Goal: Task Accomplishment & Management: Use online tool/utility

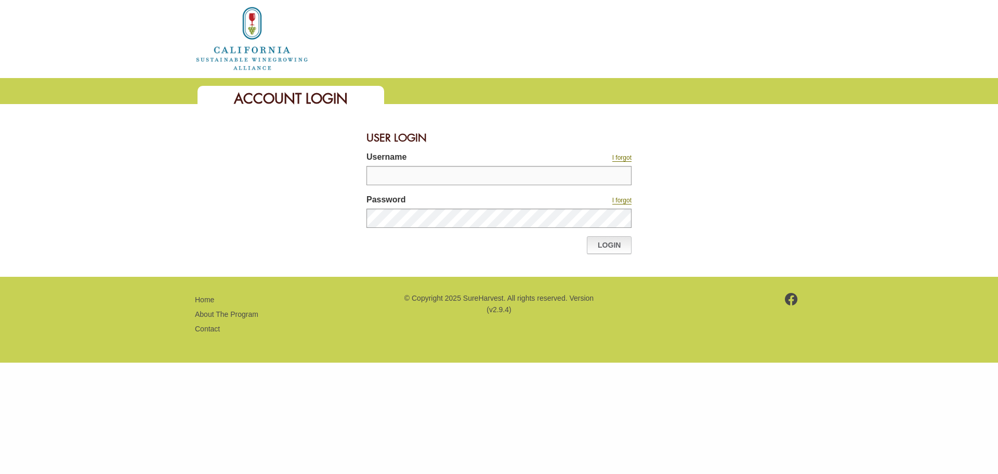
type input "***"
click at [618, 245] on link "Login" at bounding box center [609, 245] width 45 height 18
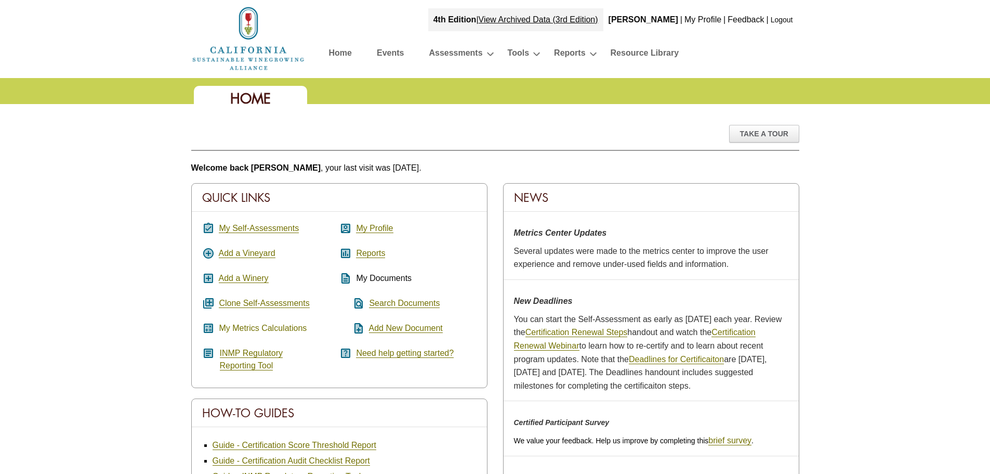
click at [250, 328] on link "My Metrics Calculations" at bounding box center [263, 327] width 88 height 9
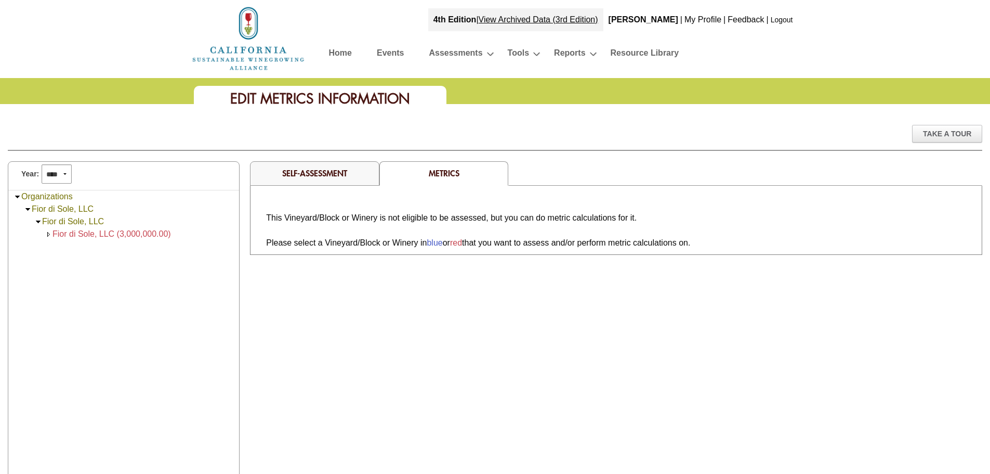
click at [87, 230] on span "Fior di Sole, LLC (3,000,000.00)" at bounding box center [112, 233] width 119 height 9
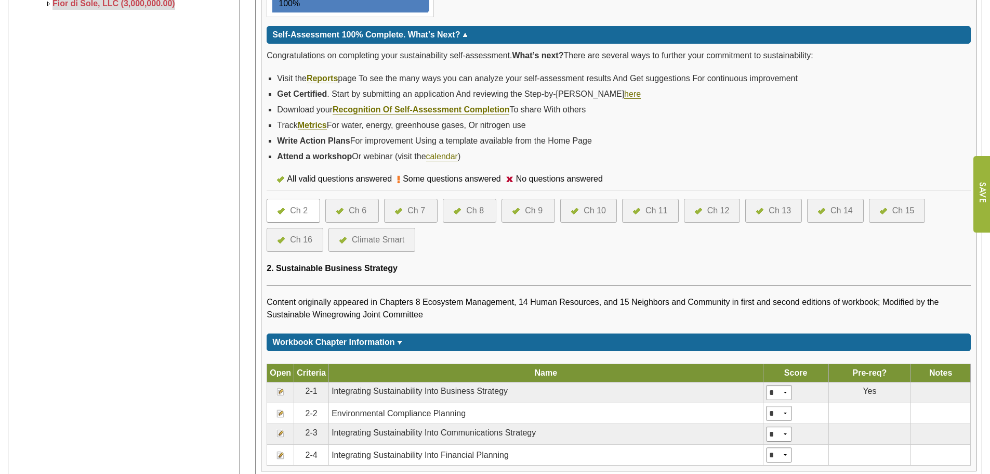
scroll to position [223, 0]
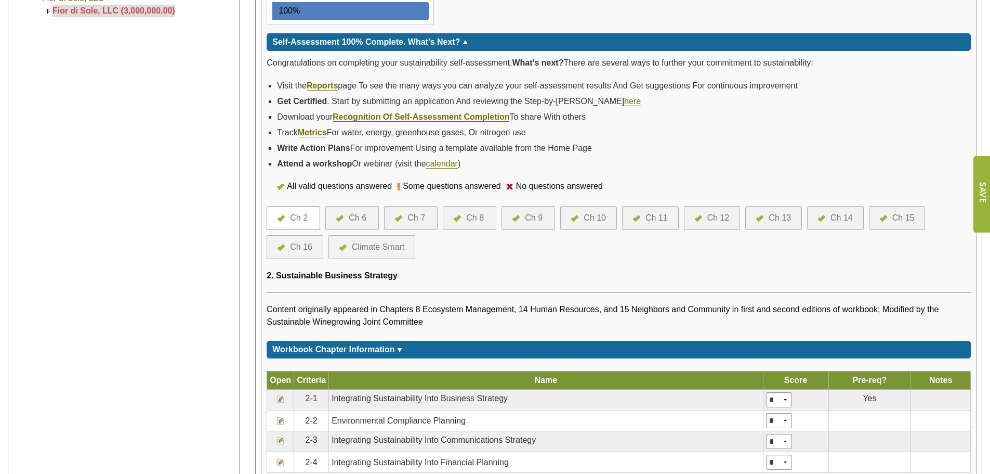
click at [393, 242] on div "Climate Smart" at bounding box center [378, 247] width 53 height 12
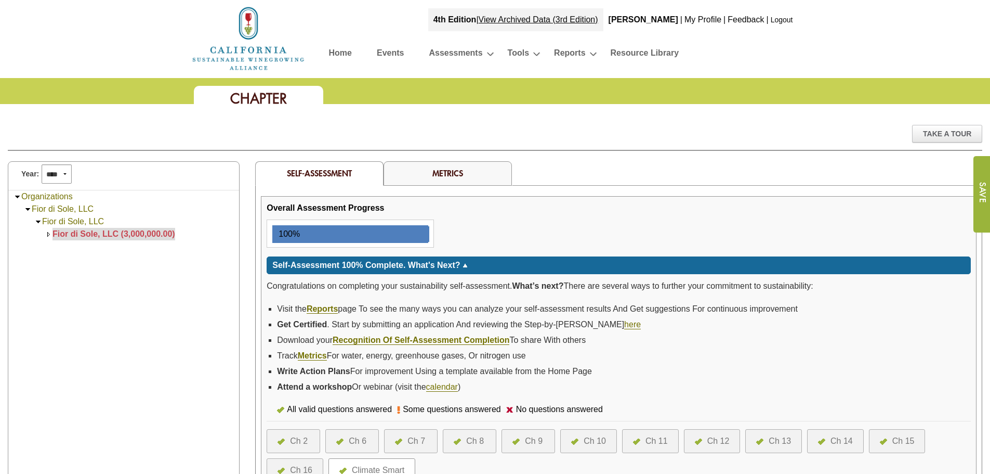
click at [430, 175] on div "Metrics" at bounding box center [448, 173] width 128 height 24
click at [441, 172] on link "Metrics" at bounding box center [448, 172] width 31 height 11
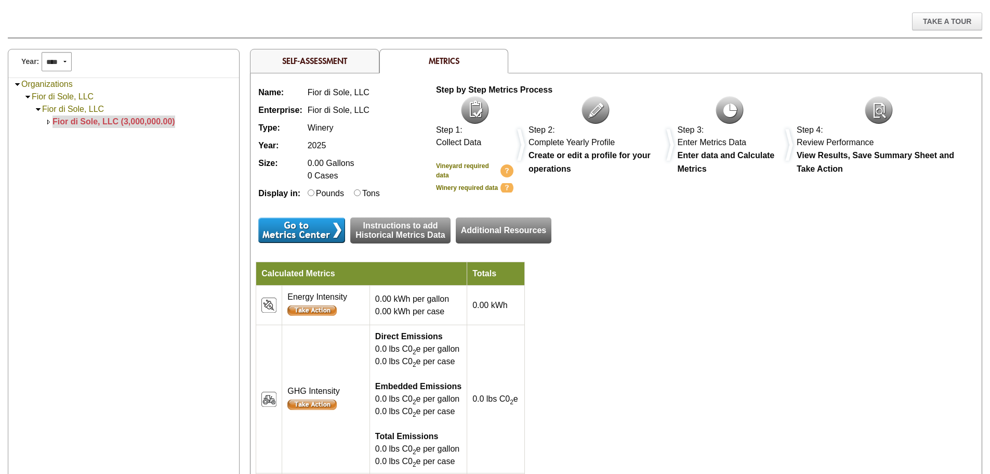
scroll to position [104, 0]
